Goal: Transaction & Acquisition: Purchase product/service

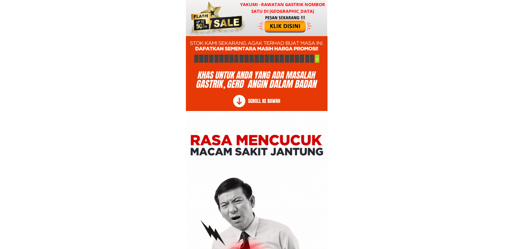
click at [241, 27] on div at bounding box center [217, 17] width 66 height 41
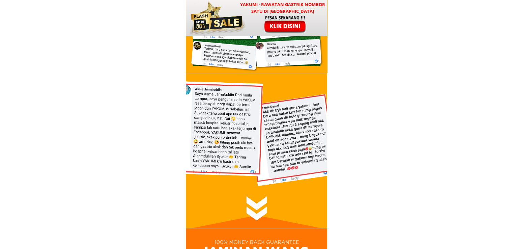
scroll to position [8149, 0]
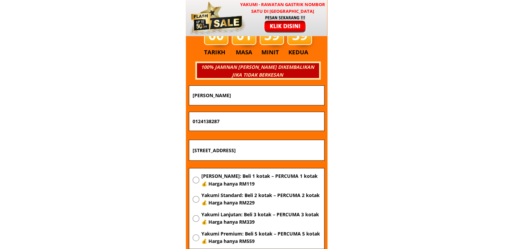
click at [275, 147] on input "[STREET_ADDRESS]" at bounding box center [257, 150] width 132 height 20
paste input "[STREET_ADDRESS]"
type input "[STREET_ADDRESS]"
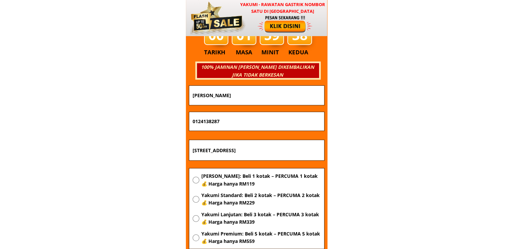
drag, startPoint x: 234, startPoint y: 118, endPoint x: 113, endPoint y: 118, distance: 120.8
paste input "[PHONE_NUMBER]"
click at [210, 121] on input "[PHONE_NUMBER]" at bounding box center [257, 121] width 132 height 19
click at [201, 121] on input "19-7802809" at bounding box center [257, 121] width 132 height 19
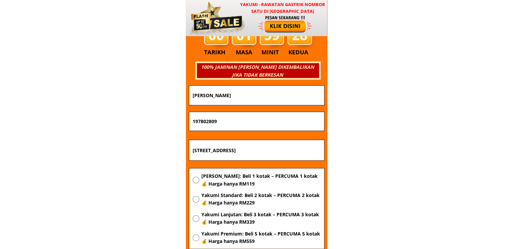
click at [194, 121] on input "197802809" at bounding box center [257, 121] width 132 height 19
type input "197802809"
drag, startPoint x: 260, startPoint y: 94, endPoint x: 115, endPoint y: 93, distance: 145.4
paste input "Embok [PERSON_NAME]"
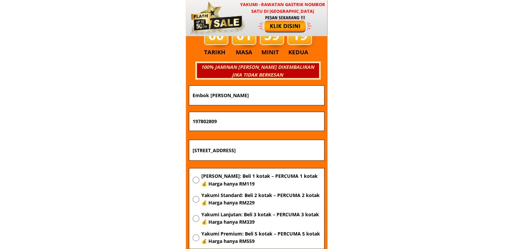
type input "Embok [PERSON_NAME]"
click at [245, 177] on span "[PERSON_NAME]: Beli 1 kotak – PERCUMA 1 kotak 💰 Harga hanya RM119" at bounding box center [260, 179] width 119 height 15
radio input "true"
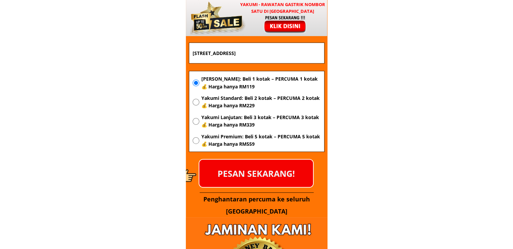
scroll to position [8250, 0]
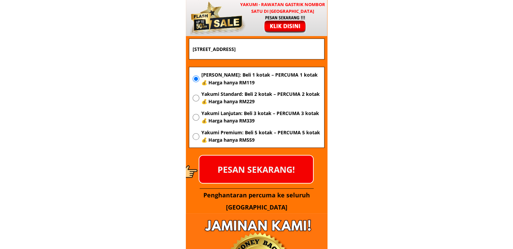
click at [278, 168] on p "PESAN SEKARANG!" at bounding box center [256, 169] width 114 height 27
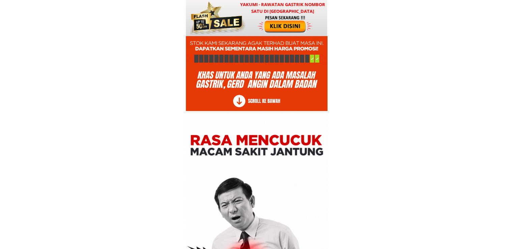
click at [243, 21] on div at bounding box center [216, 18] width 59 height 36
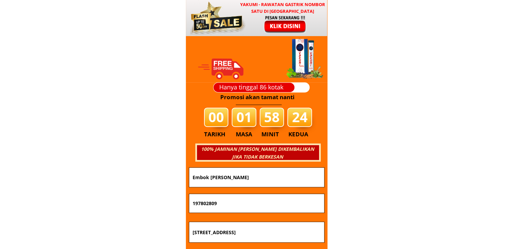
scroll to position [8149, 0]
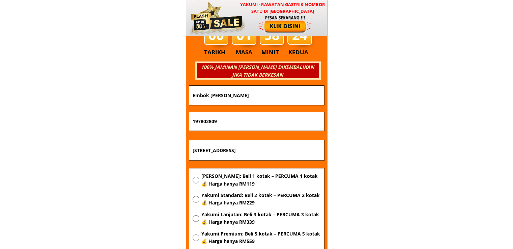
drag, startPoint x: 273, startPoint y: 99, endPoint x: 156, endPoint y: 97, distance: 116.7
click at [188, 97] on div "Penghantaran percuma ke seluruh Malaysia Semak kandungan barang sebelum menerim…" at bounding box center [257, 157] width 142 height 314
paste input "[PERSON_NAME]"
type input "[PERSON_NAME]"
click at [243, 149] on input "23A jalan 12 taman Kluang perdana 86000 Kluang Johor" at bounding box center [257, 150] width 132 height 20
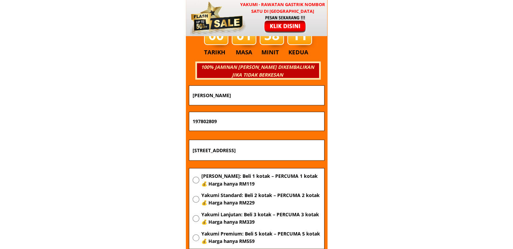
paste input "407 desa sri iskandar seri iskandar perak"
type input "2407 desa [GEOGRAPHIC_DATA]"
drag, startPoint x: 247, startPoint y: 120, endPoint x: 165, endPoint y: 122, distance: 81.6
paste input "0134644916"
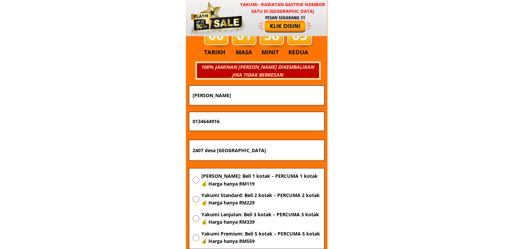
type input "0134644916"
click at [222, 182] on span "[PERSON_NAME]: Beli 1 kotak – PERCUMA 1 kotak 💰 Harga hanya RM119" at bounding box center [260, 179] width 119 height 15
radio input "true"
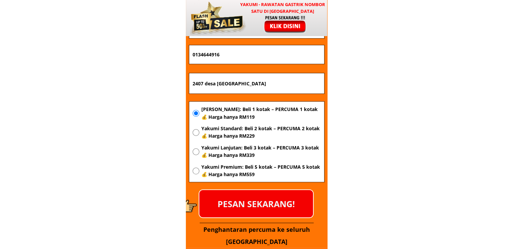
scroll to position [8216, 0]
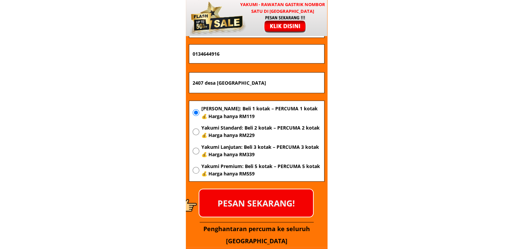
click at [277, 200] on p "PESAN SEKARANG!" at bounding box center [256, 202] width 114 height 27
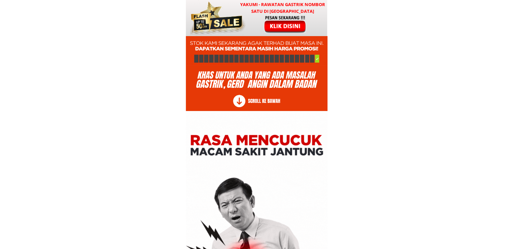
click at [263, 9] on h3 "YAKUMI - Rawatan Gastrik Nombor Satu di [GEOGRAPHIC_DATA]" at bounding box center [282, 8] width 88 height 14
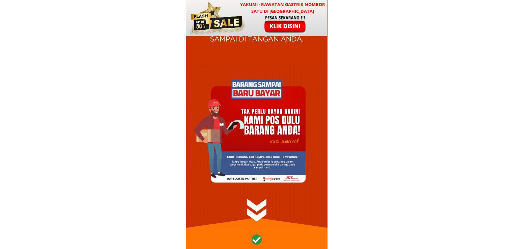
scroll to position [8149, 0]
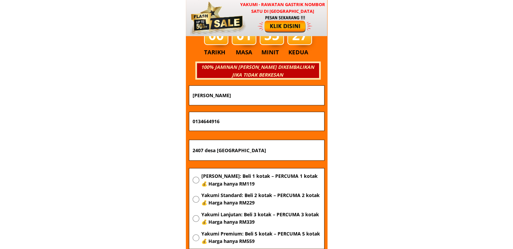
drag, startPoint x: 306, startPoint y: 153, endPoint x: 36, endPoint y: 147, distance: 269.6
paste input "Kg. Gadong, [GEOGRAPHIC_DATA],[GEOGRAPHIC_DATA], [GEOGRAPHIC_DATA], [GEOGRAPHIC…"
type input "Kg. Gadong, [GEOGRAPHIC_DATA],[GEOGRAPHIC_DATA], [GEOGRAPHIC_DATA], [GEOGRAPHIC…"
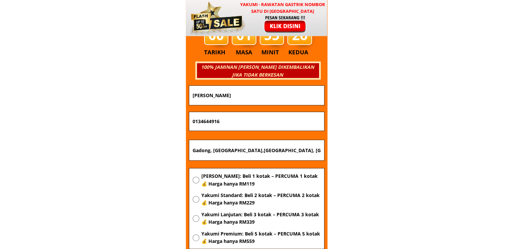
click at [214, 177] on span "[PERSON_NAME]: Beli 1 kotak – PERCUMA 1 kotak 💰 Harga hanya RM119" at bounding box center [260, 179] width 119 height 15
radio input "true"
drag, startPoint x: 240, startPoint y: 120, endPoint x: 123, endPoint y: 124, distance: 116.4
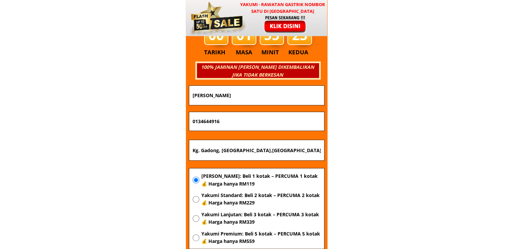
paste input "62029453"
type input "0162029453"
drag, startPoint x: 244, startPoint y: 97, endPoint x: 128, endPoint y: 100, distance: 116.1
paste input "Najmir"
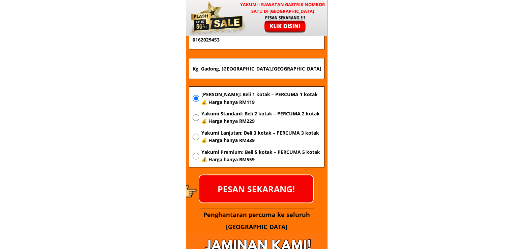
scroll to position [8250, 0]
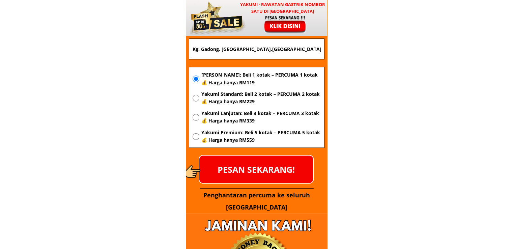
type input "Najmir"
click at [267, 173] on p "PESAN SEKARANG!" at bounding box center [256, 169] width 114 height 27
